Goal: Transaction & Acquisition: Purchase product/service

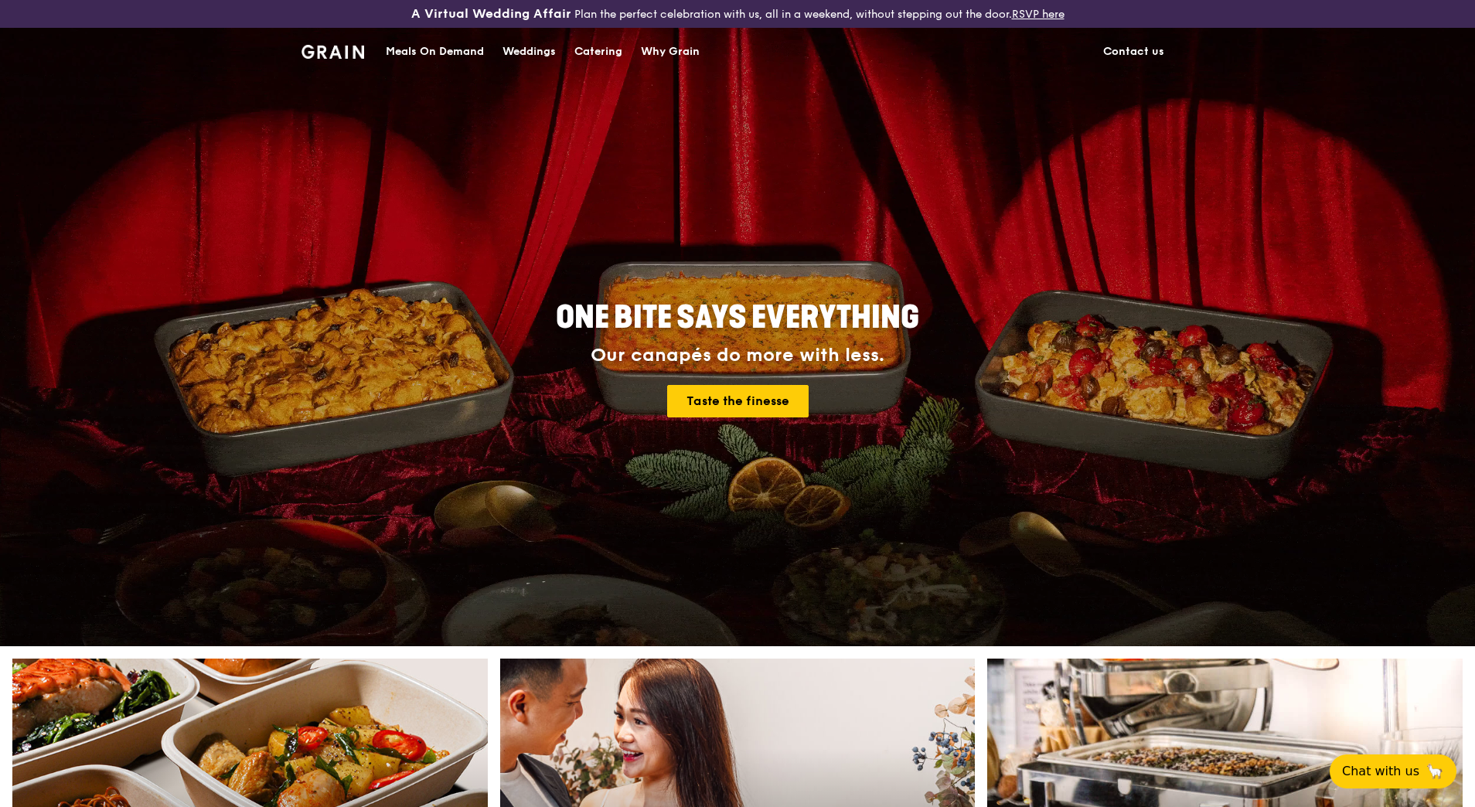
click at [600, 43] on div "Catering" at bounding box center [598, 52] width 48 height 46
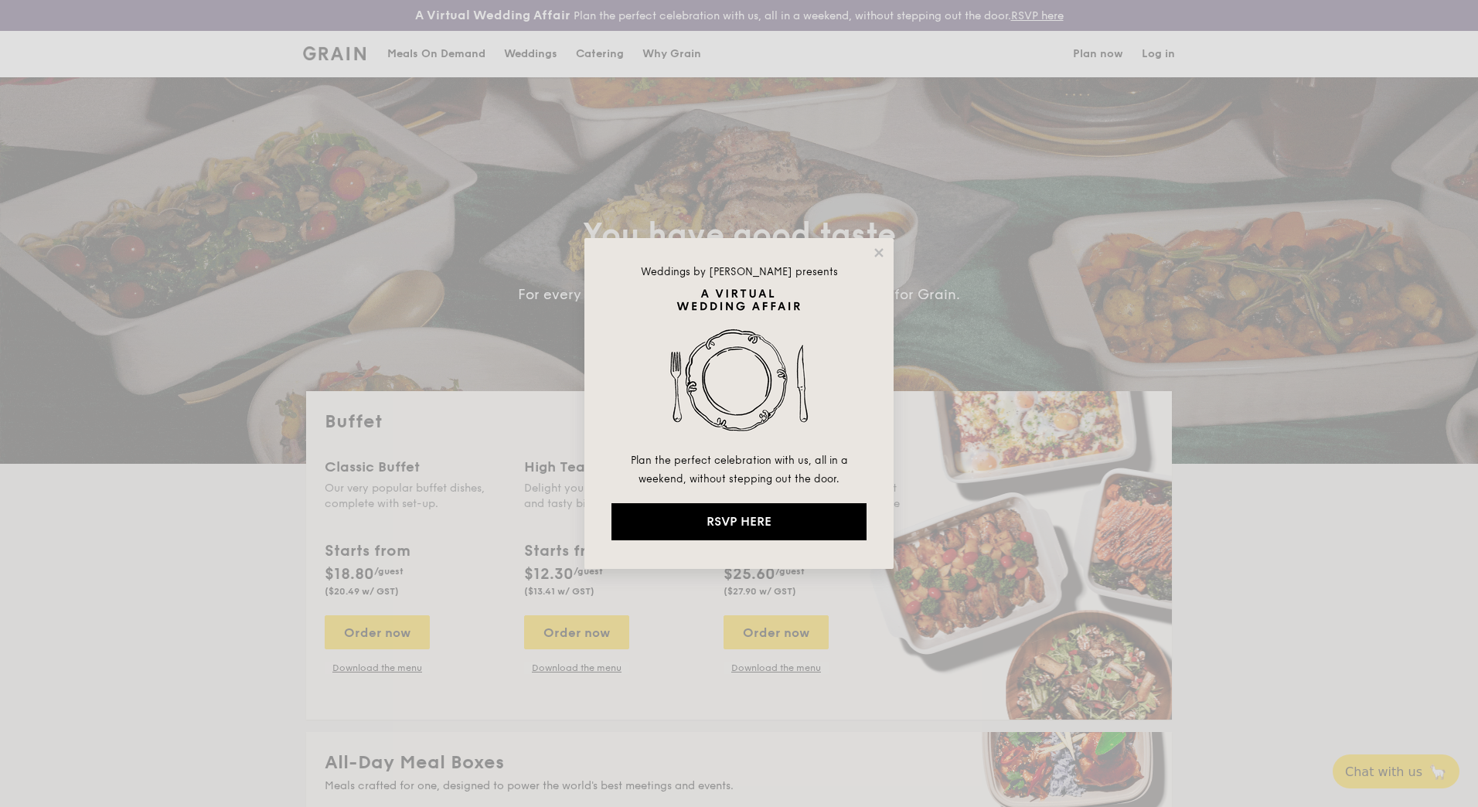
select select
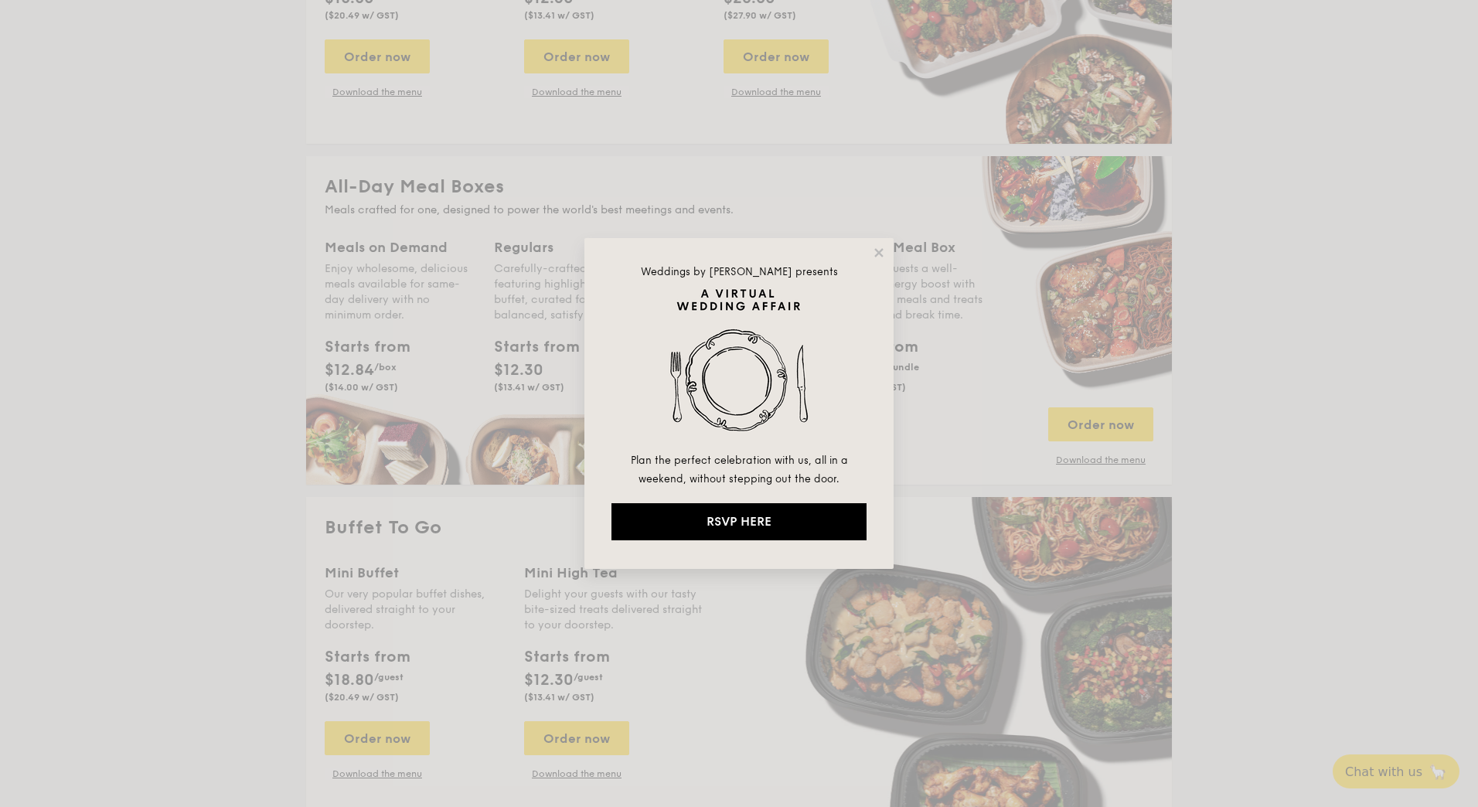
scroll to position [576, 0]
click at [873, 249] on icon at bounding box center [879, 253] width 14 height 14
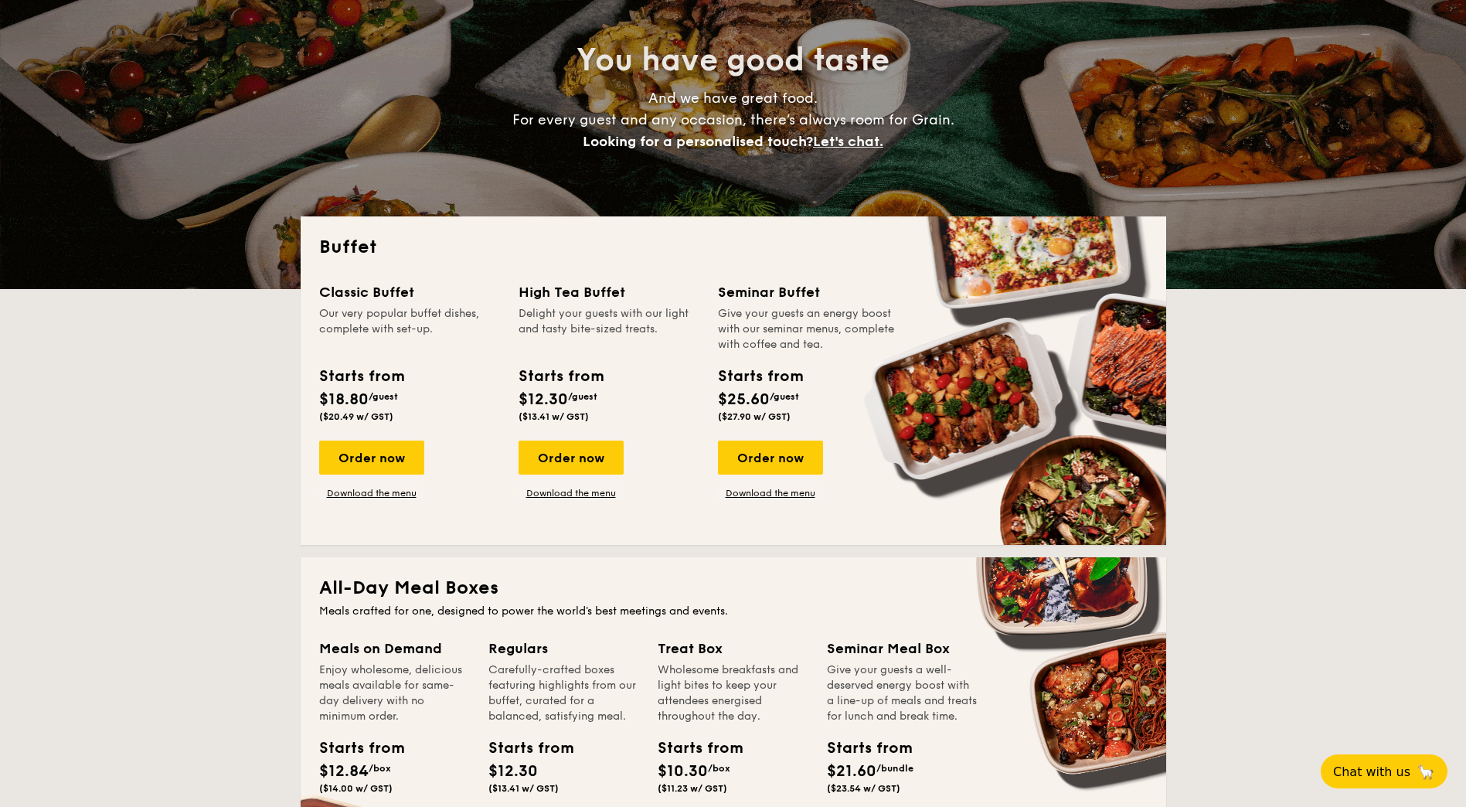
scroll to position [172, 0]
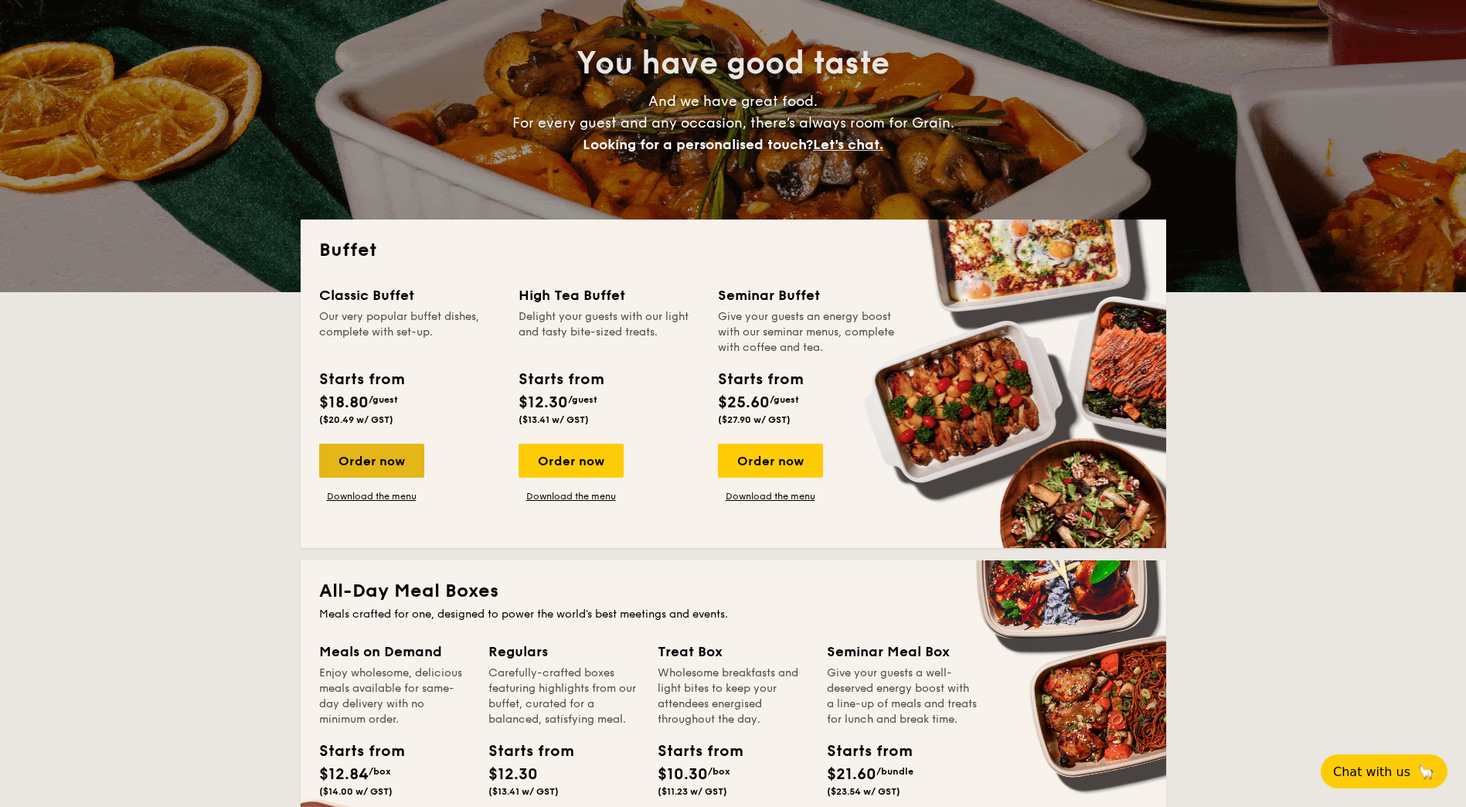
click at [390, 461] on div "Order now" at bounding box center [371, 461] width 105 height 34
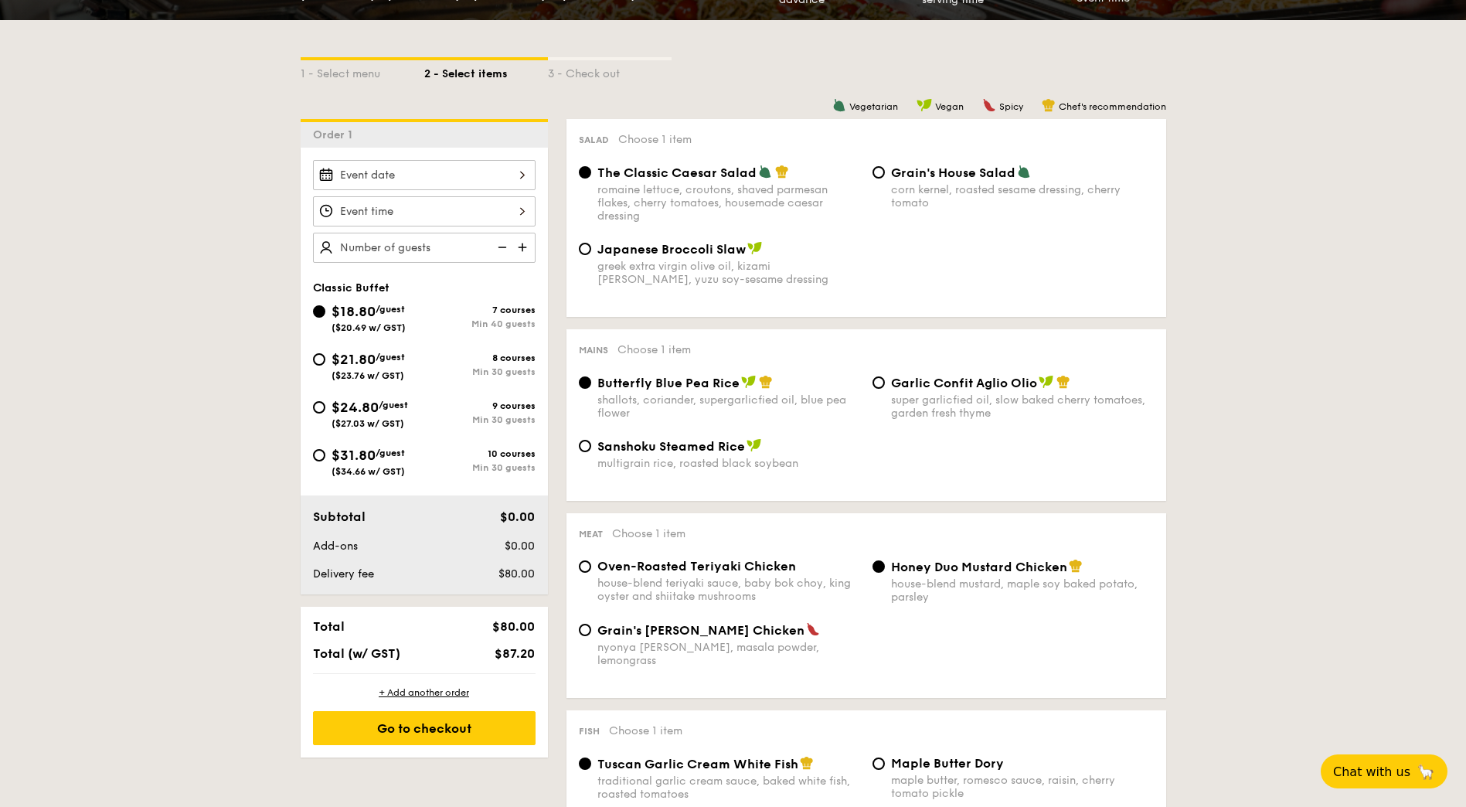
scroll to position [349, 0]
click at [325, 357] on div "$21.80 /guest ($23.76 w/ GST)" at bounding box center [368, 364] width 111 height 32
click at [325, 357] on input "$21.80 /guest ($23.76 w/ GST) 8 courses Min 30 guests" at bounding box center [319, 358] width 12 height 12
radio input "true"
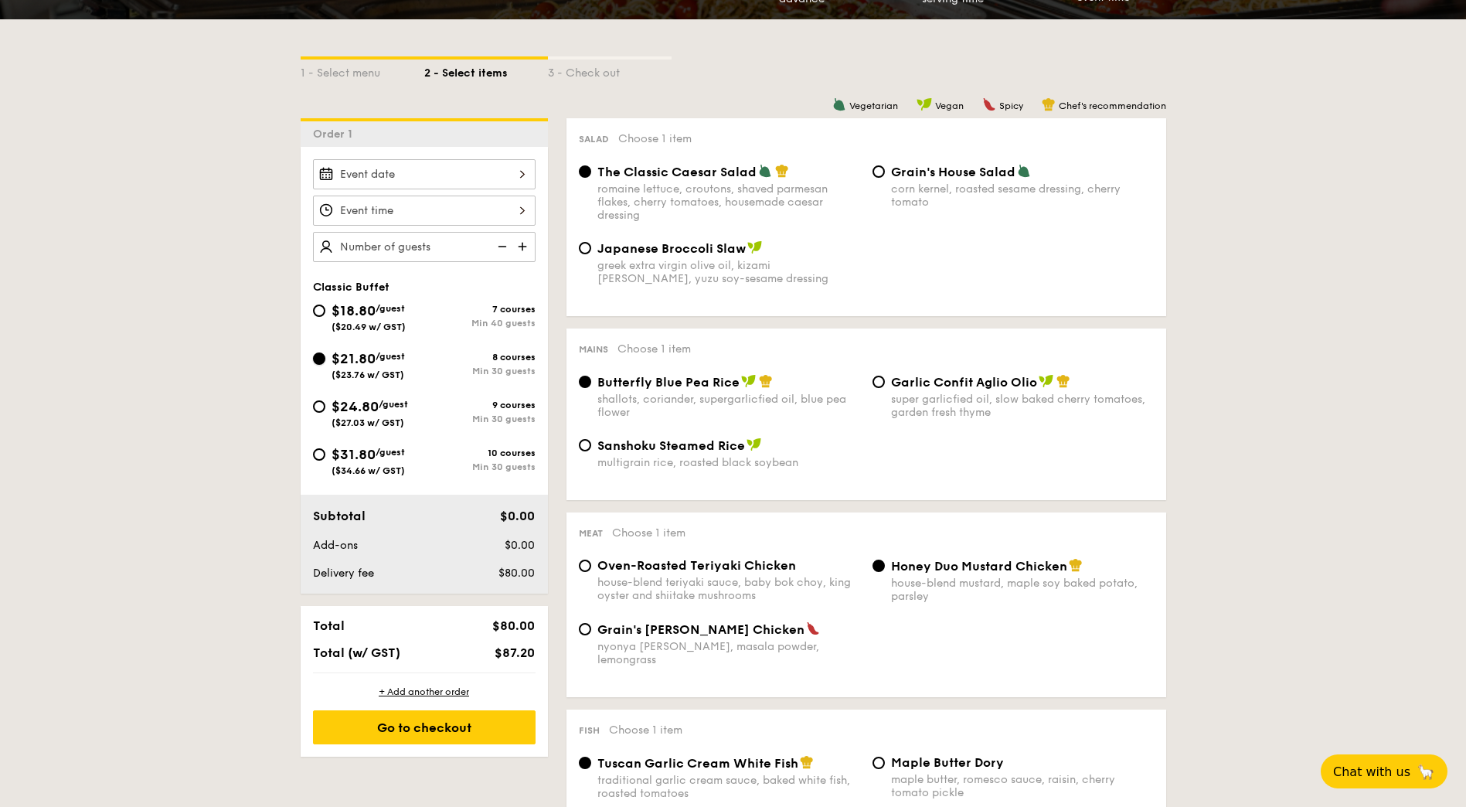
radio input "true"
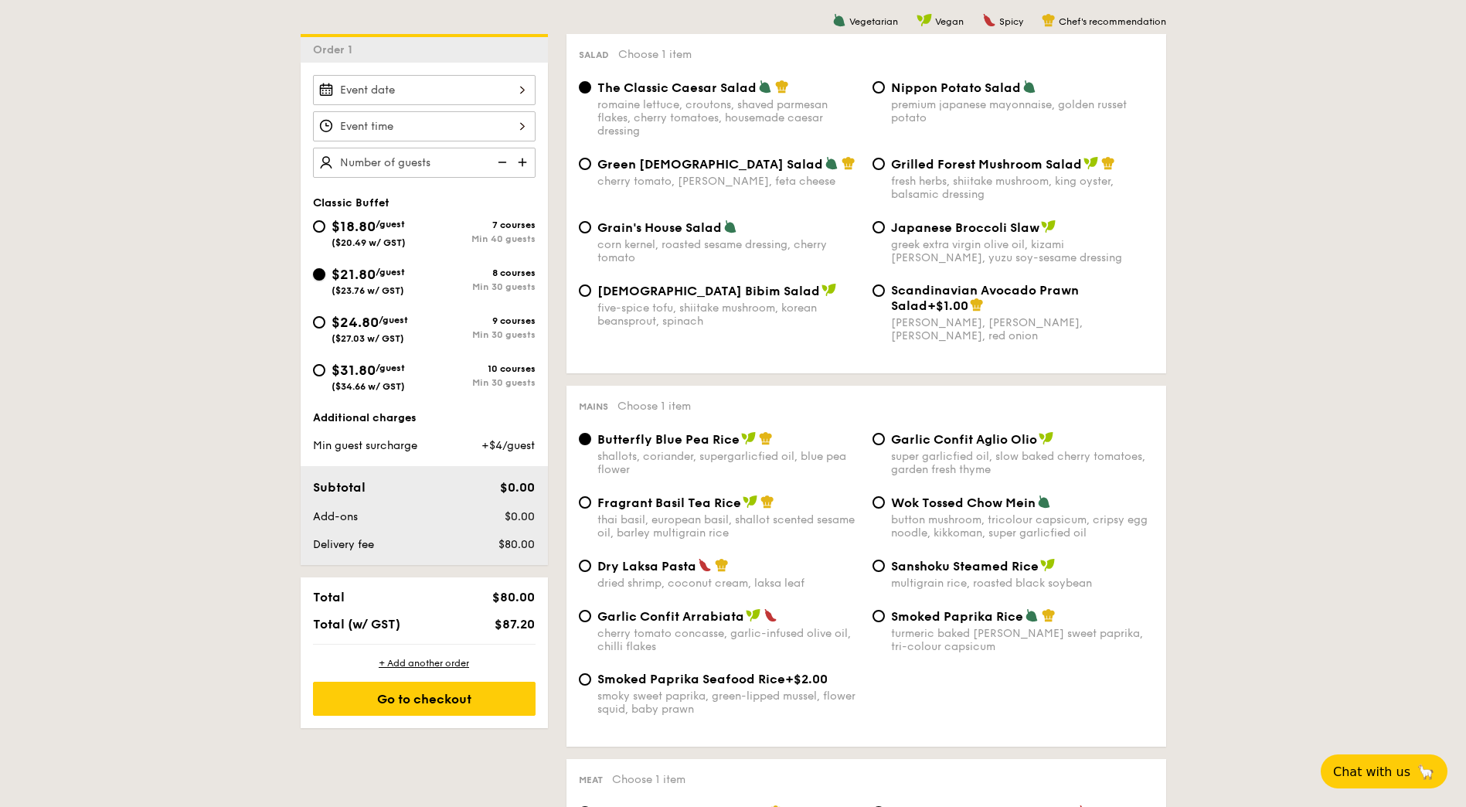
scroll to position [432, 0]
click at [431, 224] on div "7 courses" at bounding box center [479, 225] width 111 height 11
click at [325, 224] on input "$18.80 /guest ($20.49 w/ GST) 7 courses Min 40 guests" at bounding box center [319, 227] width 12 height 12
radio input "true"
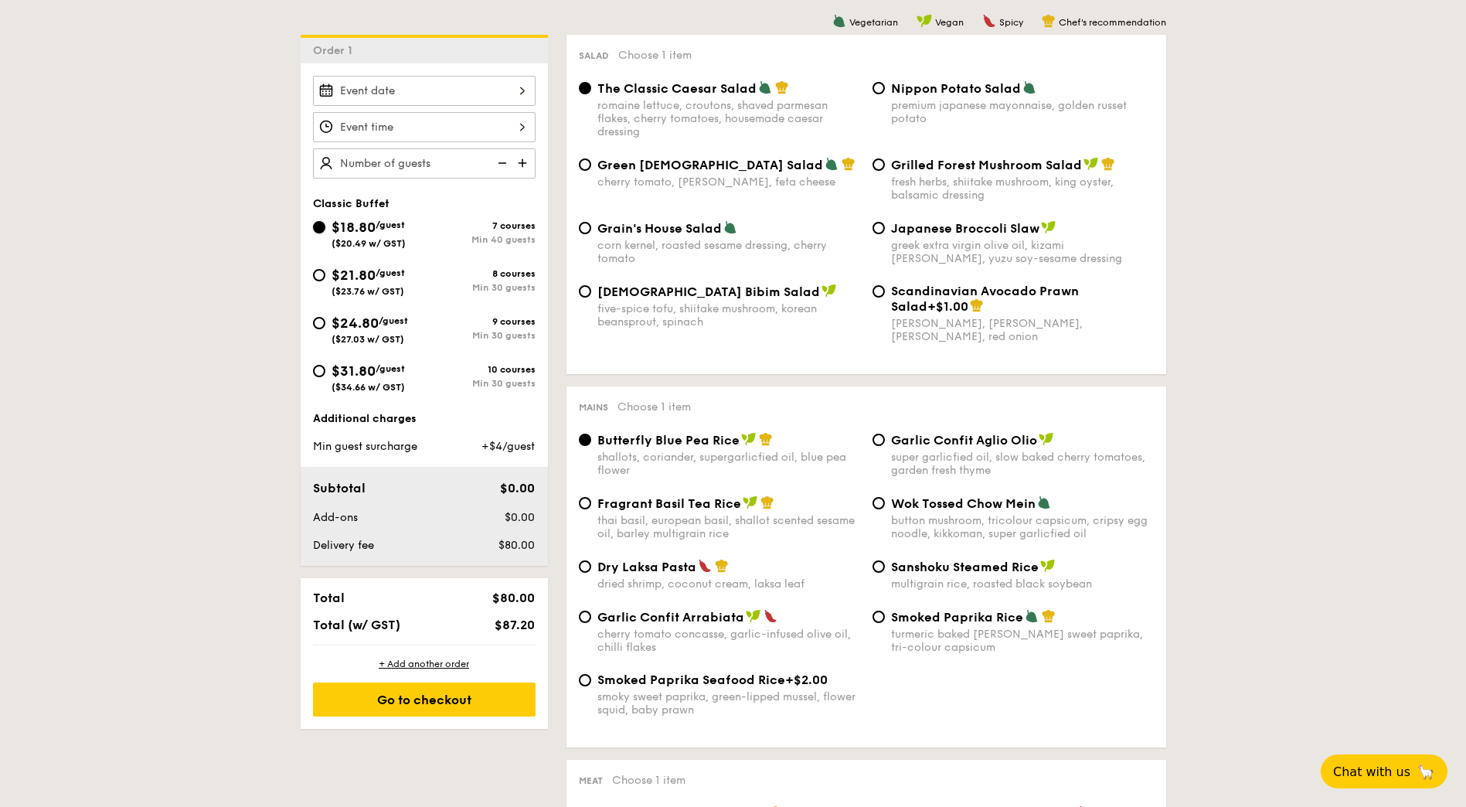
radio input "true"
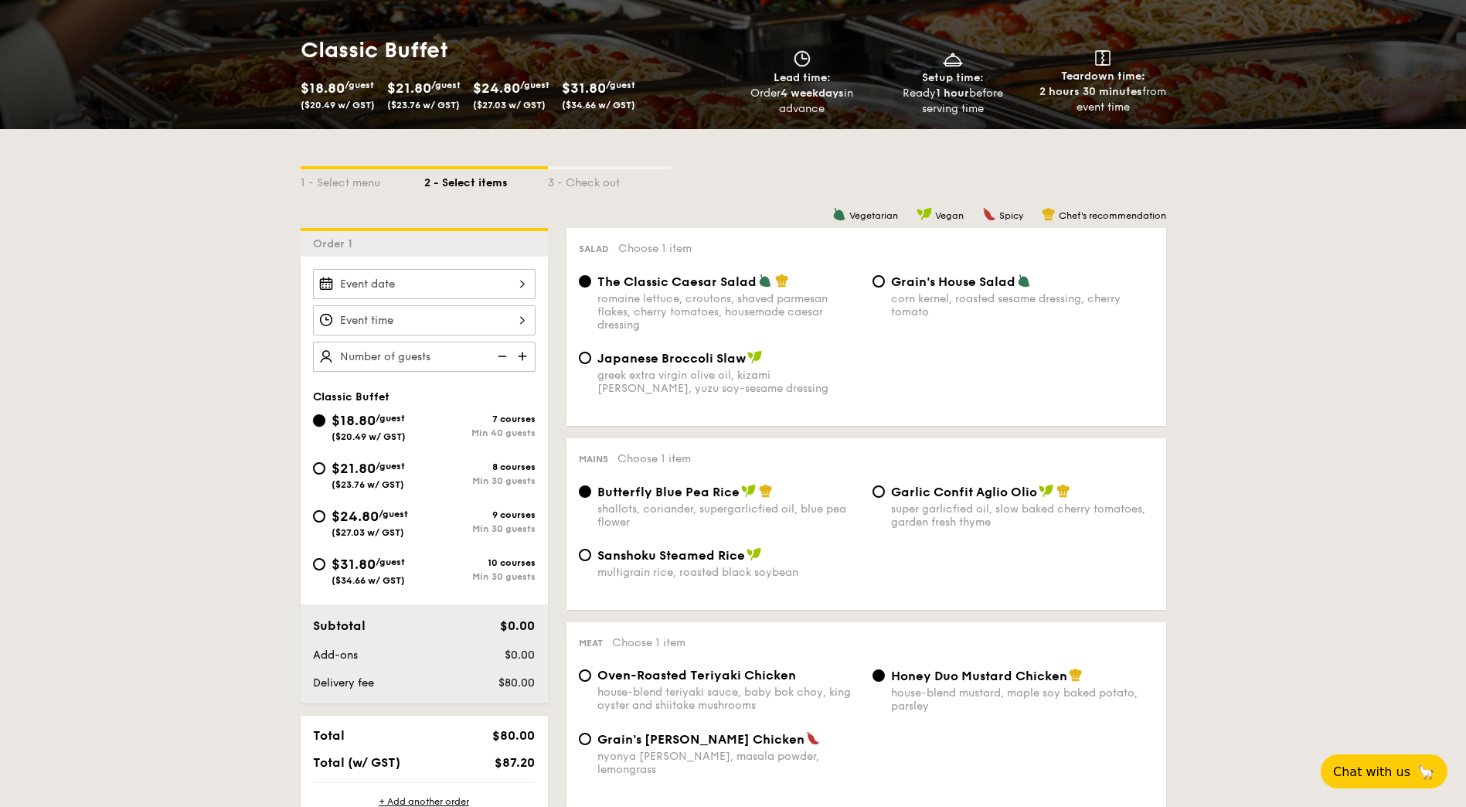
scroll to position [238, 0]
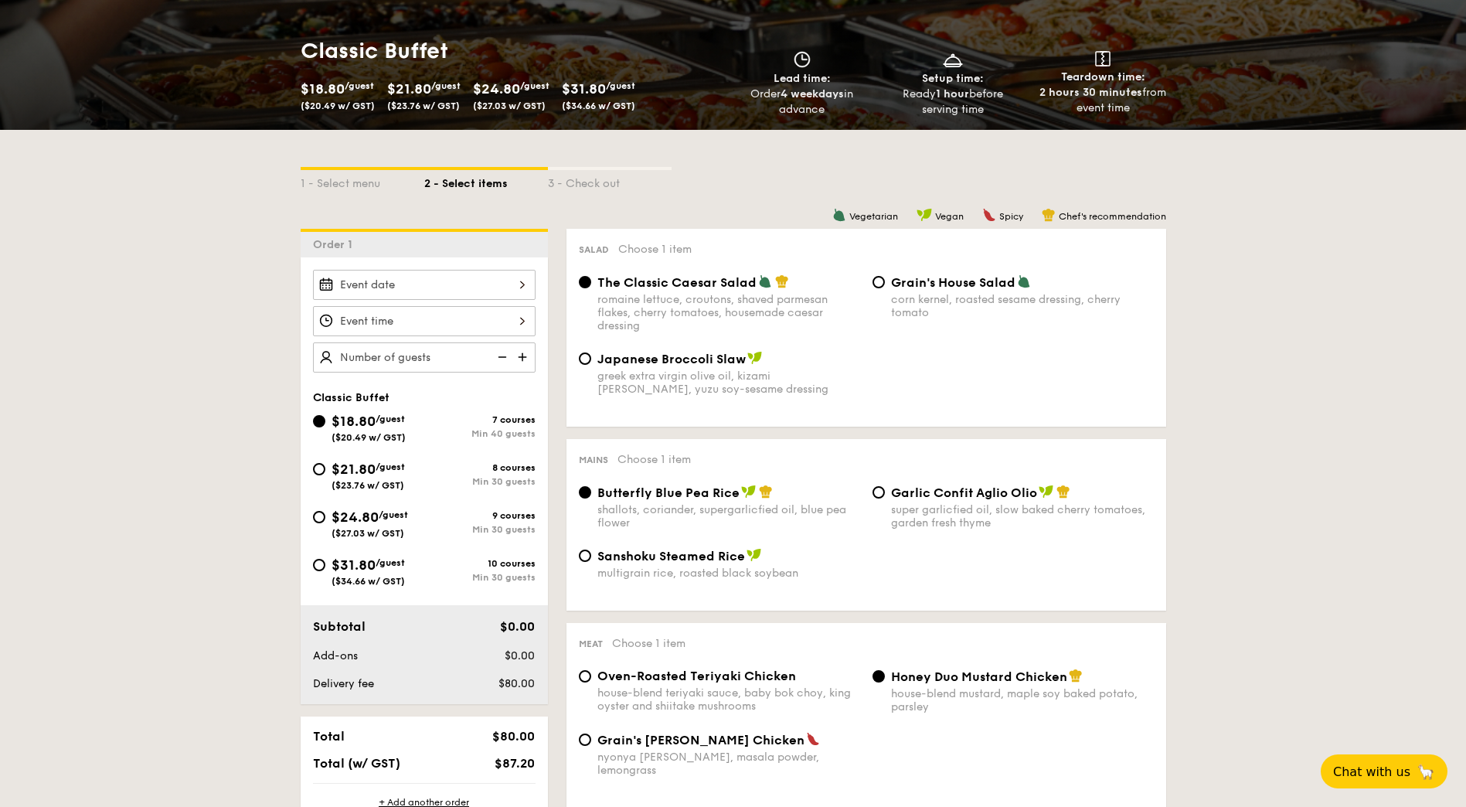
click at [400, 478] on div "$21.80 /guest ($23.76 w/ GST)" at bounding box center [368, 474] width 73 height 32
click at [325, 475] on input "$21.80 /guest ($23.76 w/ GST) 8 courses Min 30 guests" at bounding box center [319, 469] width 12 height 12
radio input "true"
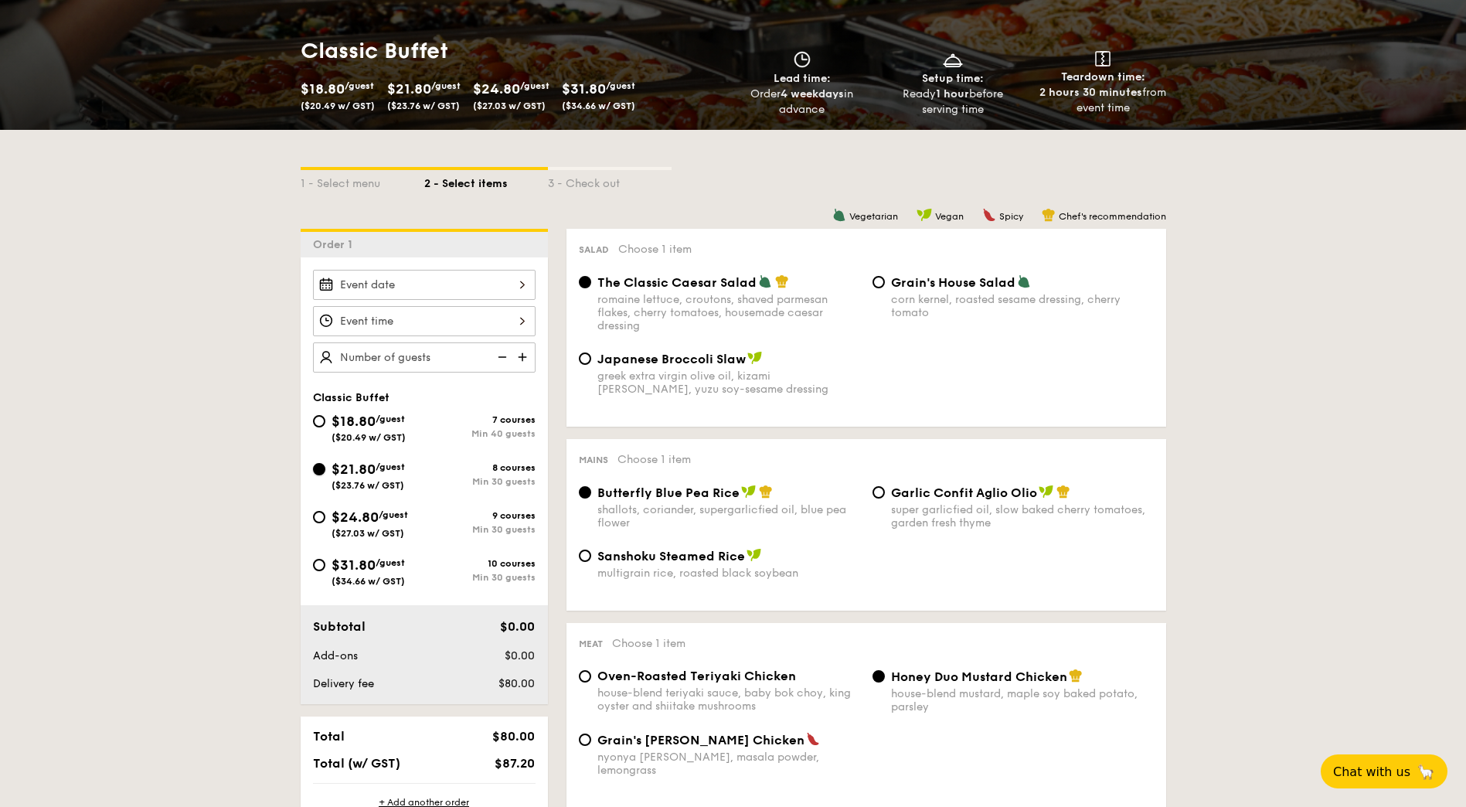
radio input "true"
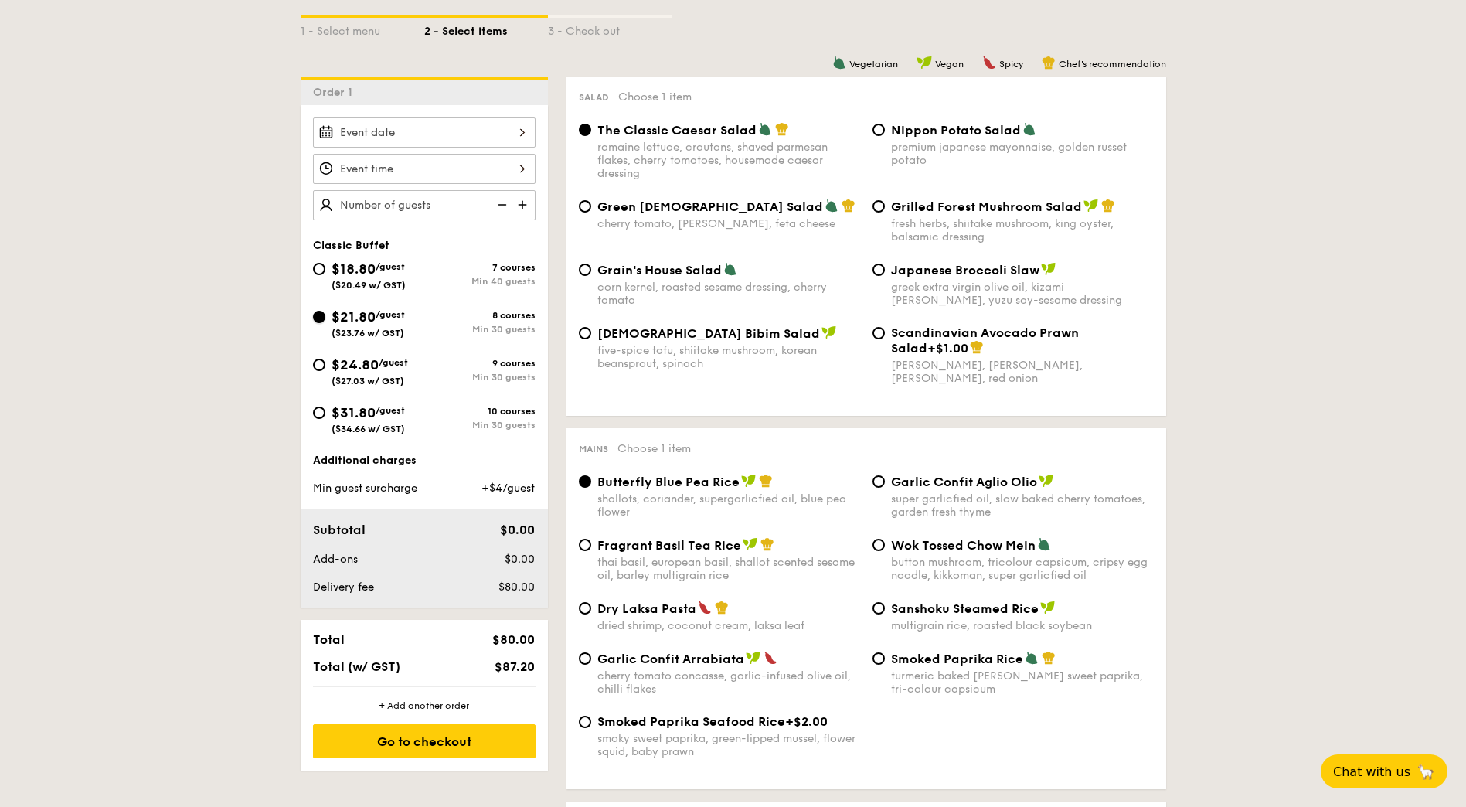
scroll to position [426, 0]
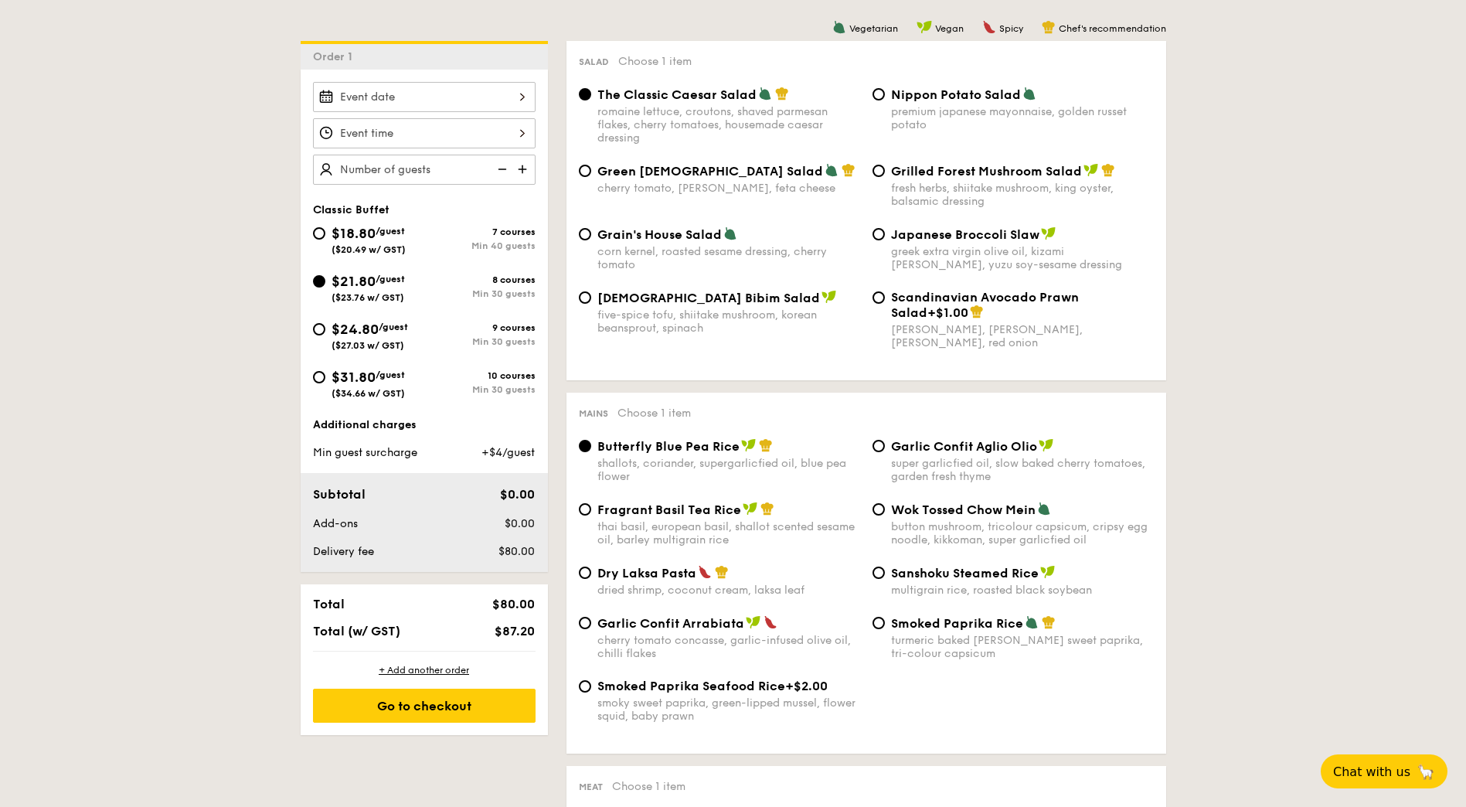
click at [364, 375] on span "$31.80" at bounding box center [354, 377] width 44 height 17
click at [325, 375] on input "$31.80 /guest ($34.66 w/ GST) 10 courses Min 30 guests" at bounding box center [319, 377] width 12 height 12
radio input "true"
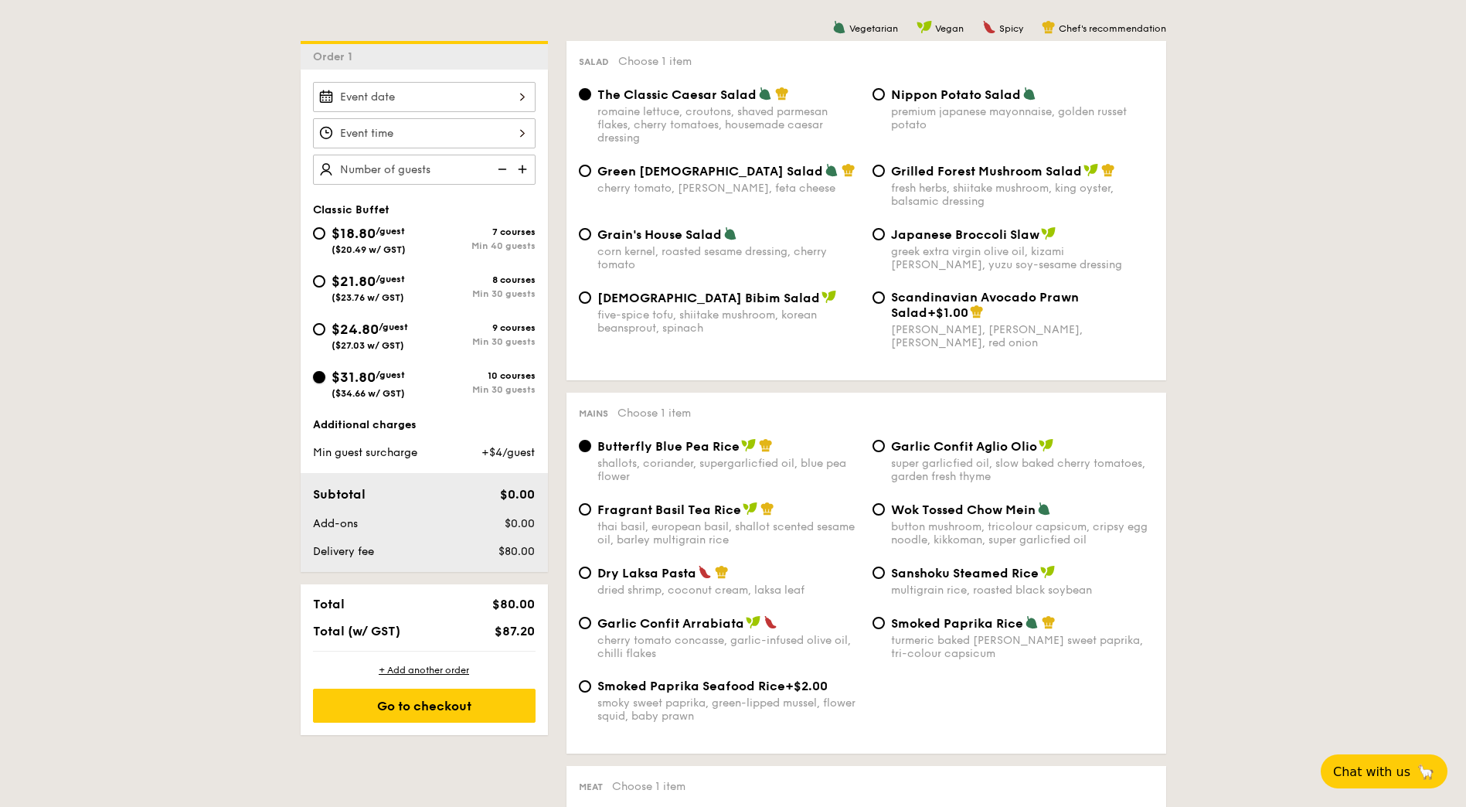
radio input "true"
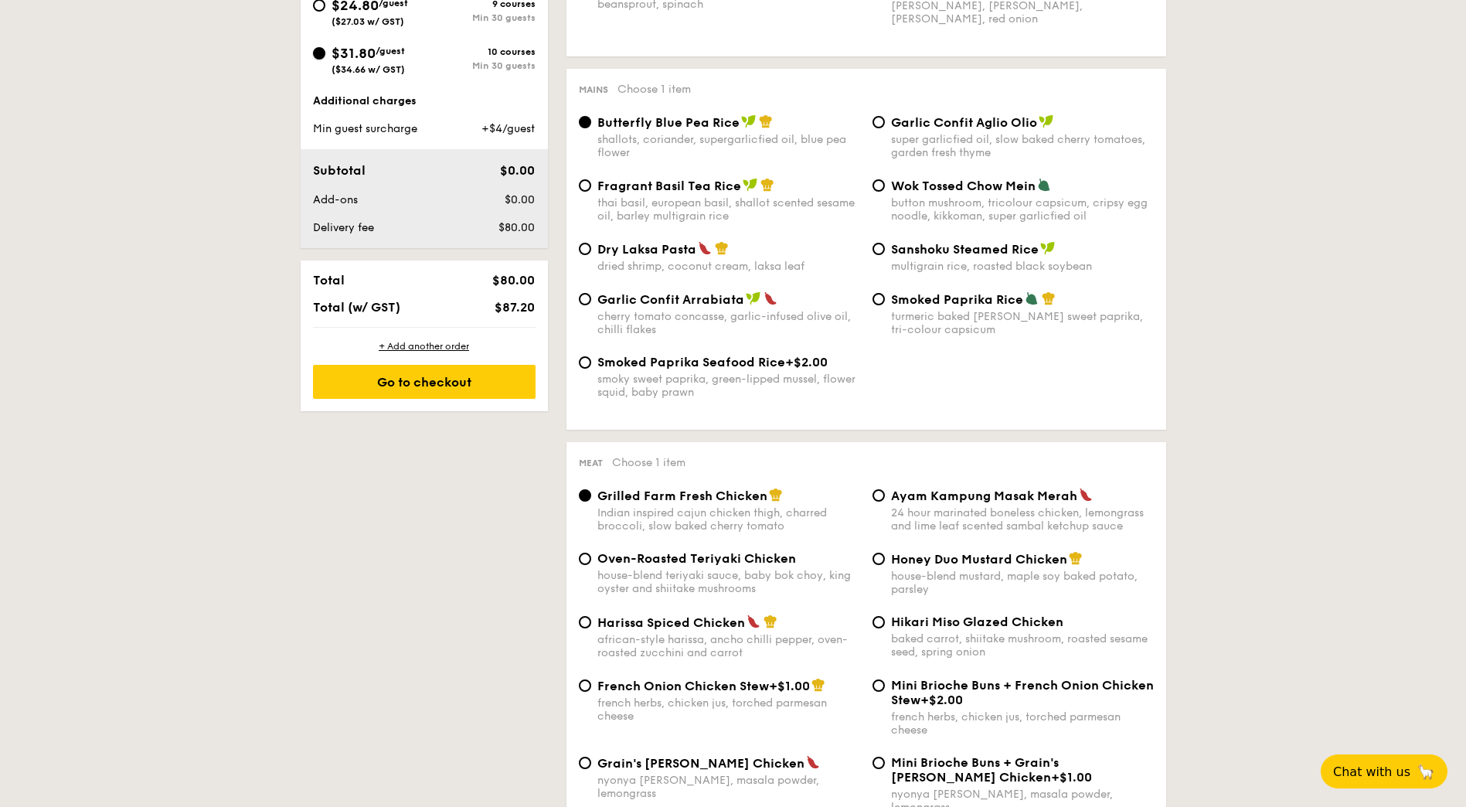
scroll to position [750, 0]
